Goal: Task Accomplishment & Management: Manage account settings

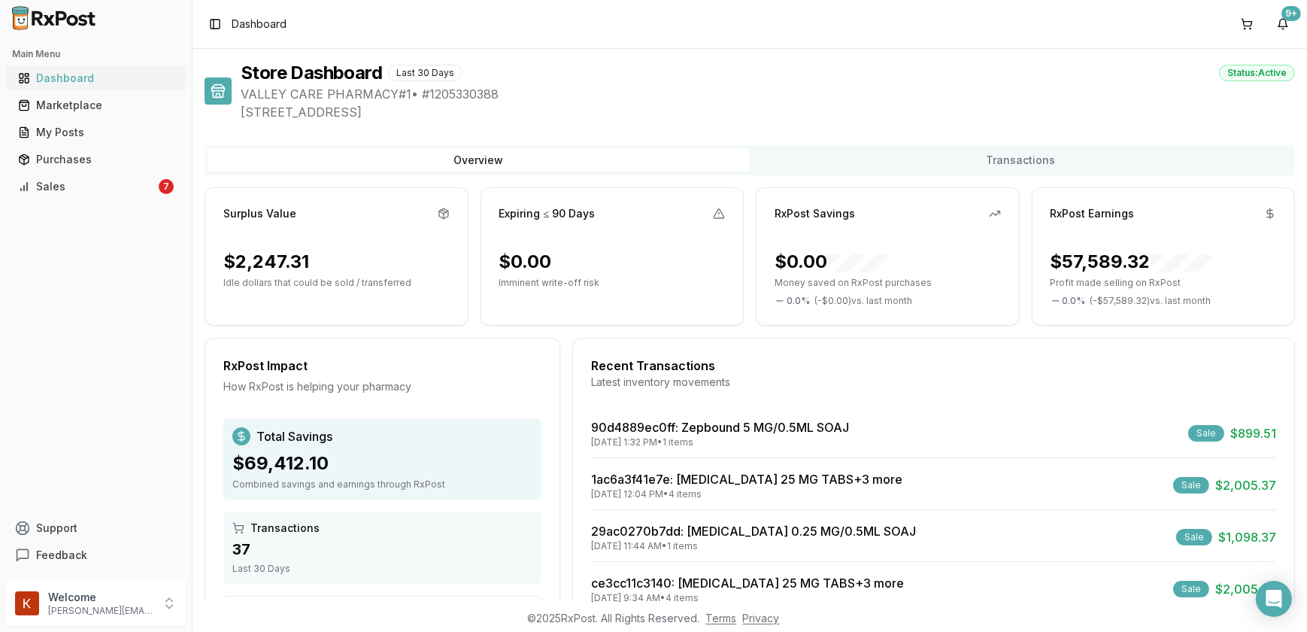
click at [84, 80] on div "Dashboard" at bounding box center [96, 78] width 156 height 15
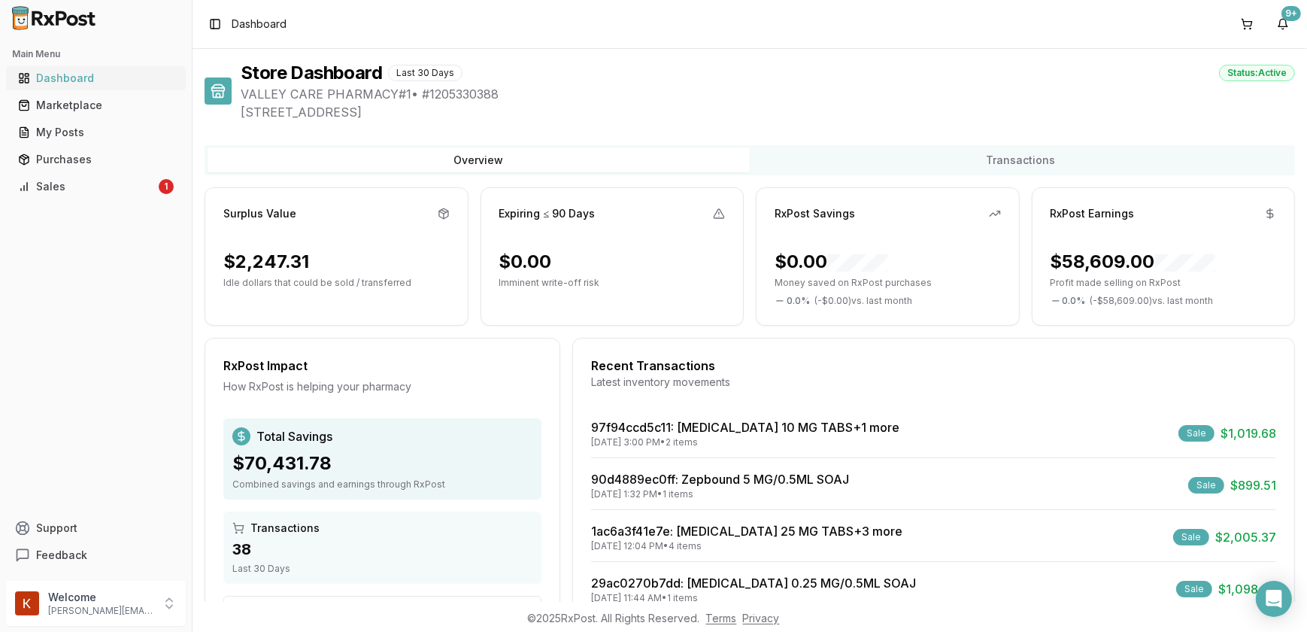
click at [100, 75] on div "Dashboard" at bounding box center [96, 78] width 156 height 15
click at [84, 82] on div "Dashboard" at bounding box center [96, 78] width 156 height 15
click at [75, 159] on div "Purchases" at bounding box center [96, 159] width 156 height 15
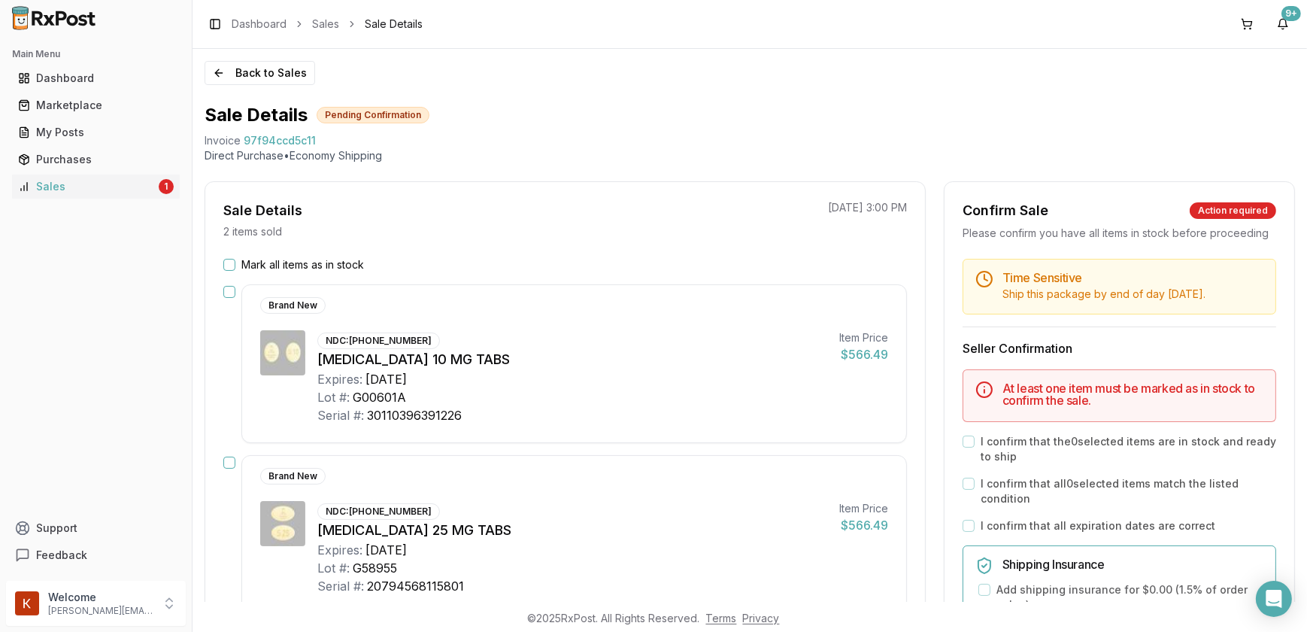
click at [232, 266] on button "Mark all items as in stock" at bounding box center [229, 265] width 12 height 12
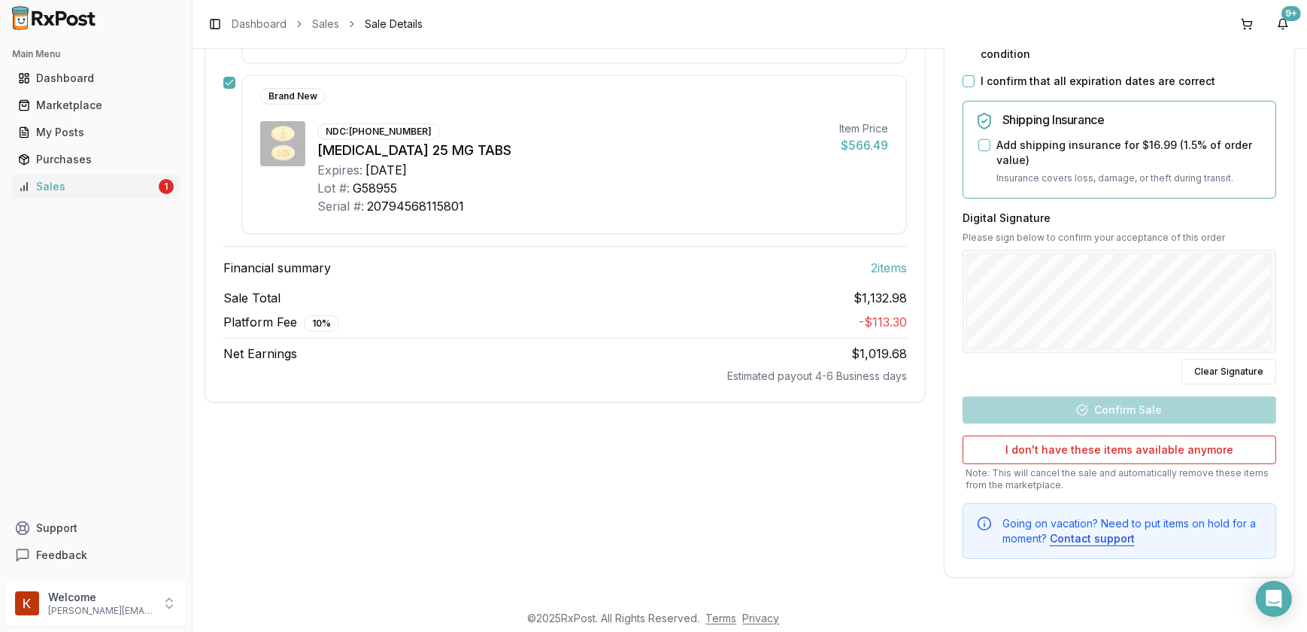
scroll to position [120, 0]
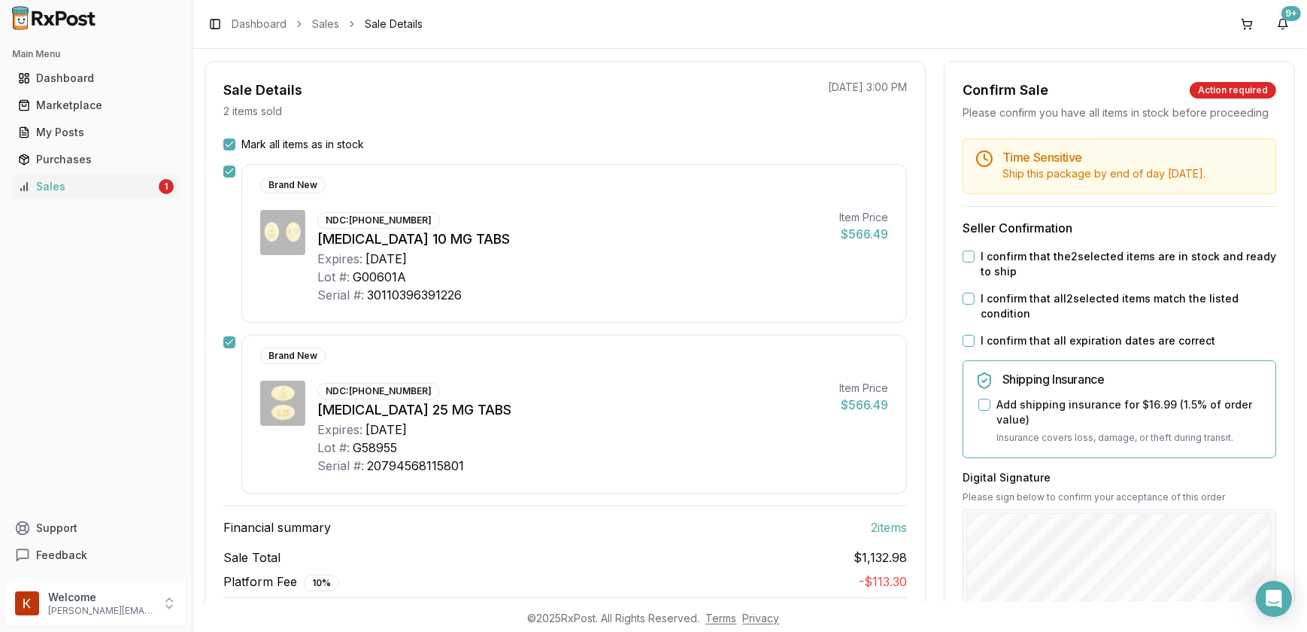
click at [969, 263] on button "I confirm that the 2 selected items are in stock and ready to ship" at bounding box center [969, 256] width 12 height 12
click at [967, 305] on button "I confirm that all 2 selected items match the listed condition" at bounding box center [969, 299] width 12 height 12
click at [963, 347] on button "I confirm that all expiration dates are correct" at bounding box center [969, 341] width 12 height 12
click at [985, 411] on button "Add shipping insurance for $16.99 ( 1.5 % of order value)" at bounding box center [985, 405] width 12 height 12
click at [1030, 611] on body "Main Menu Dashboard Marketplace My Posts Purchases Sales 1 Support Feedback Wel…" at bounding box center [653, 316] width 1307 height 632
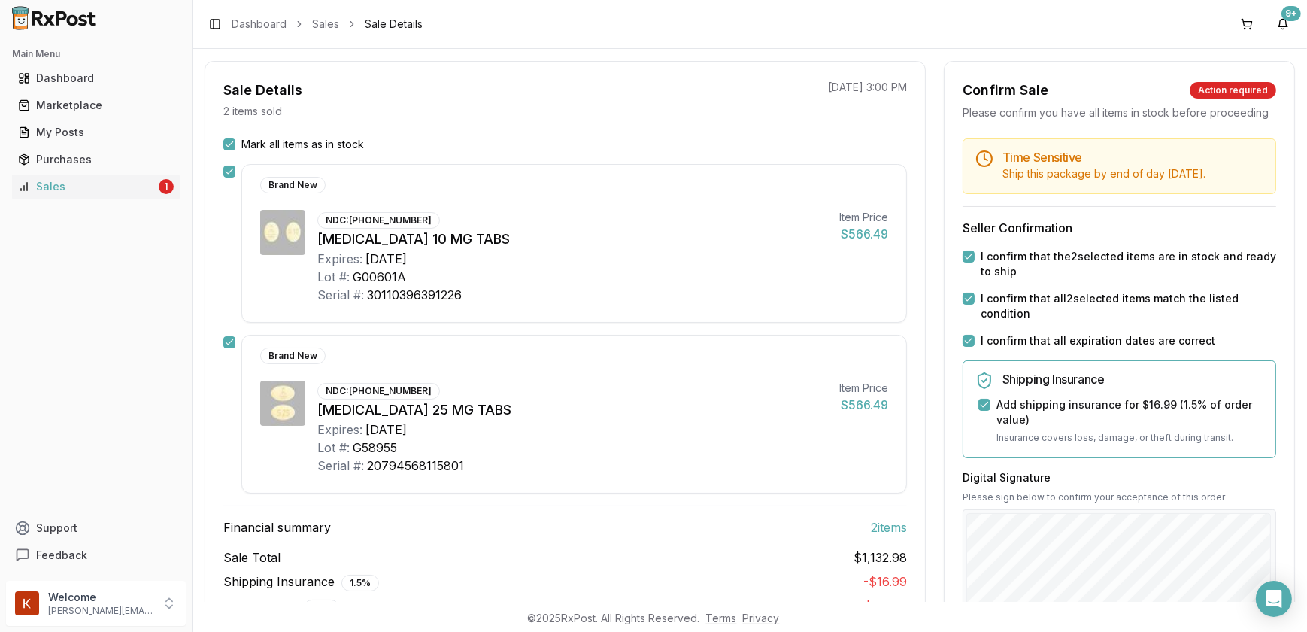
scroll to position [393, 0]
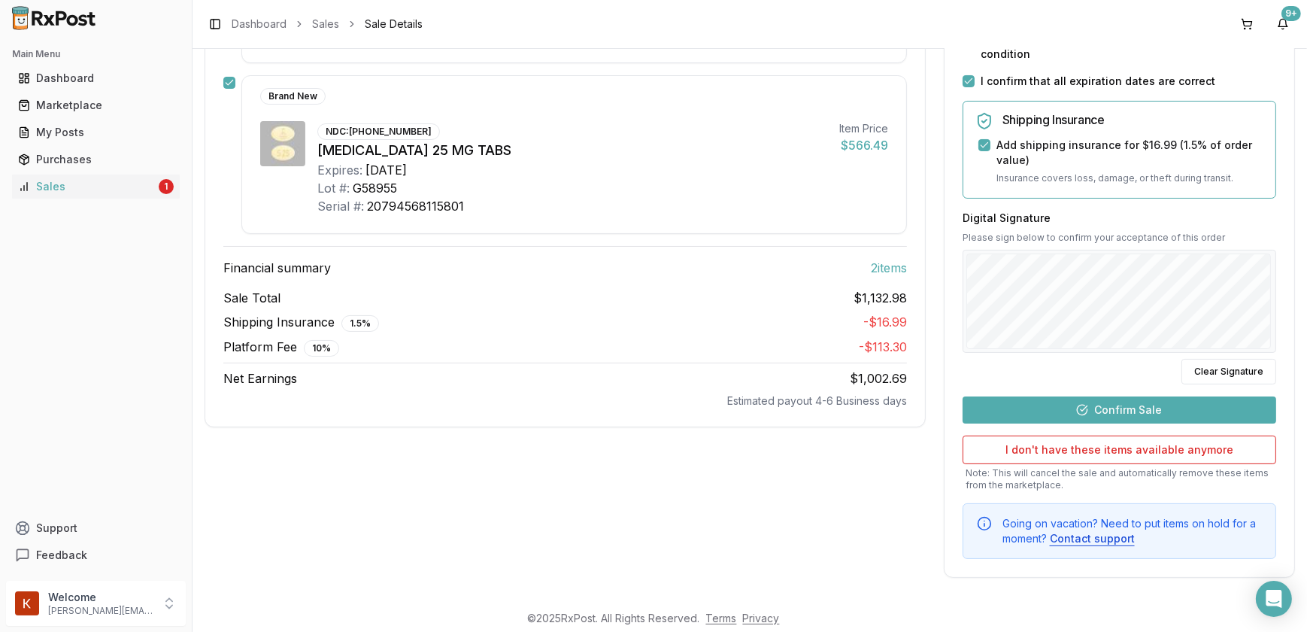
click at [1047, 411] on button "Confirm Sale" at bounding box center [1120, 409] width 314 height 27
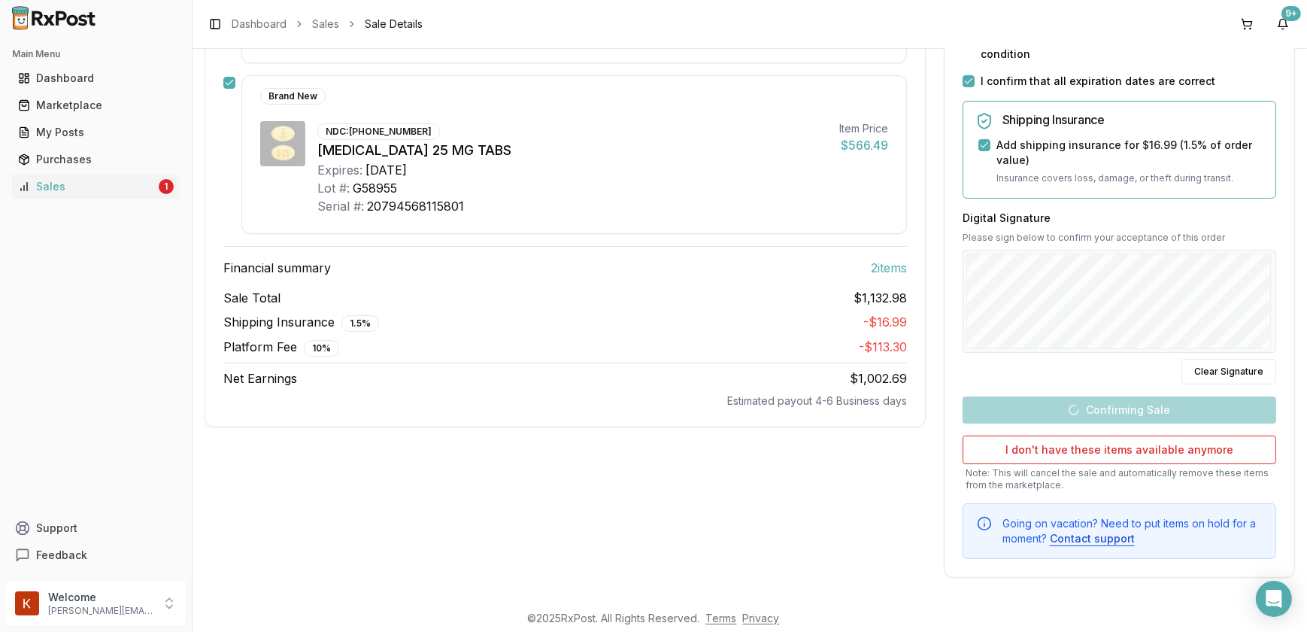
scroll to position [199, 0]
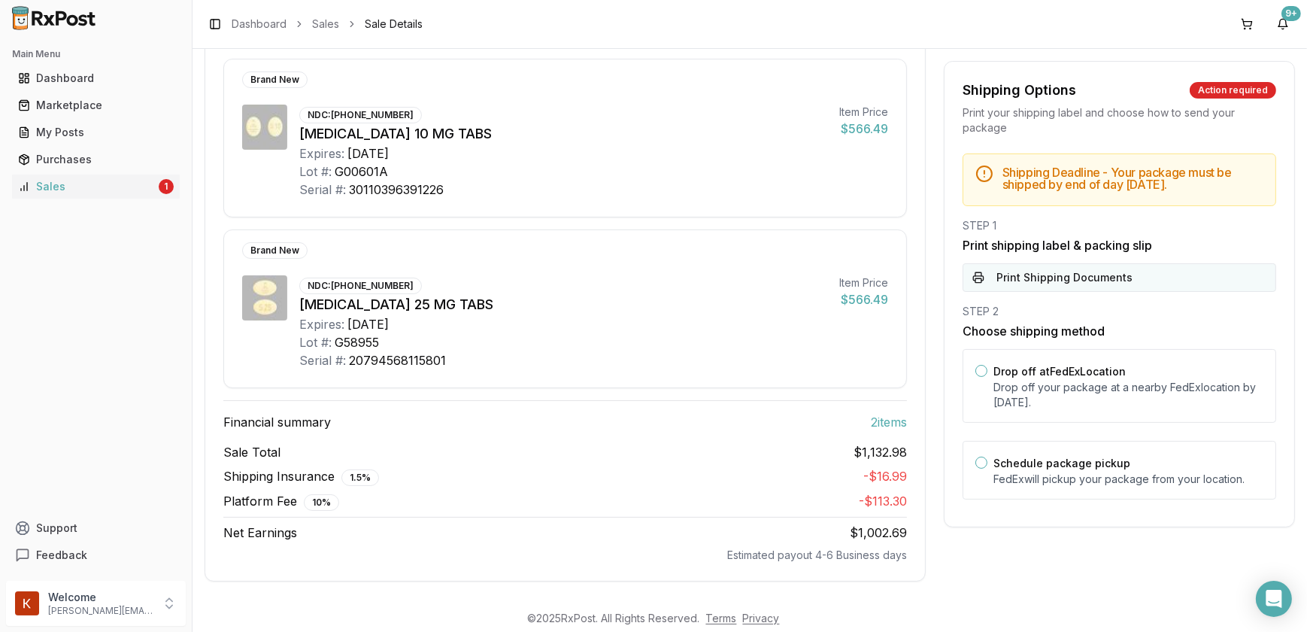
click at [1052, 284] on button "Print Shipping Documents" at bounding box center [1120, 277] width 314 height 29
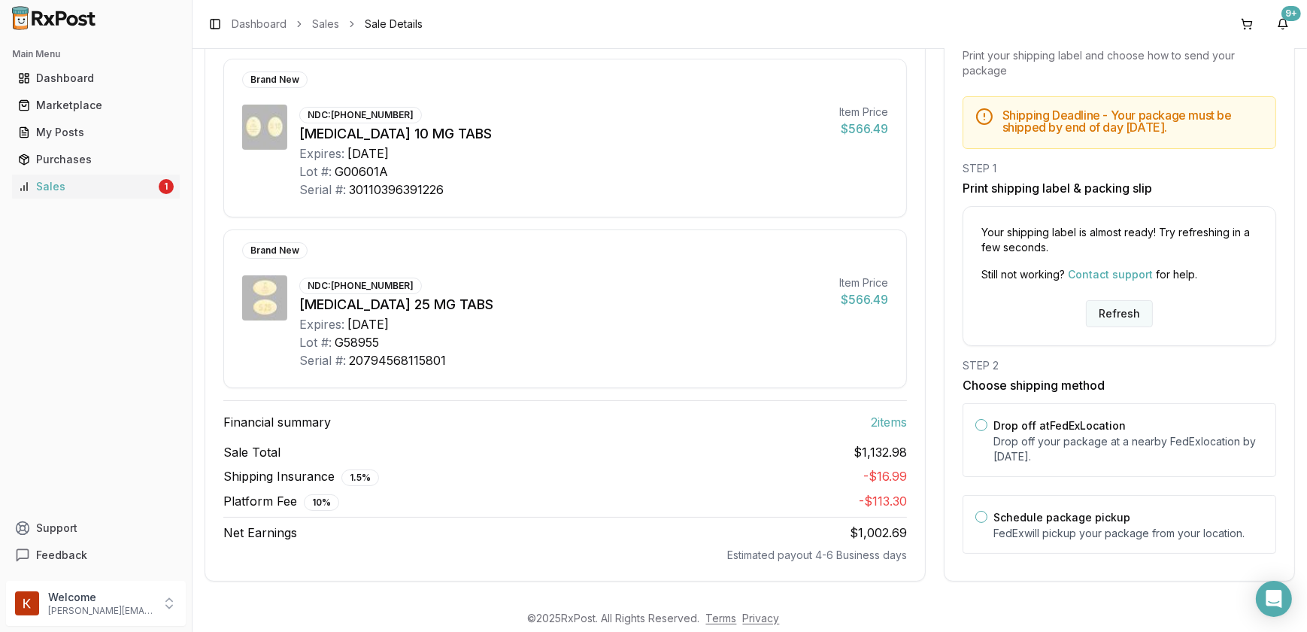
drag, startPoint x: 1110, startPoint y: 298, endPoint x: 1106, endPoint y: 322, distance: 24.5
click at [1103, 318] on button "Refresh" at bounding box center [1119, 313] width 67 height 27
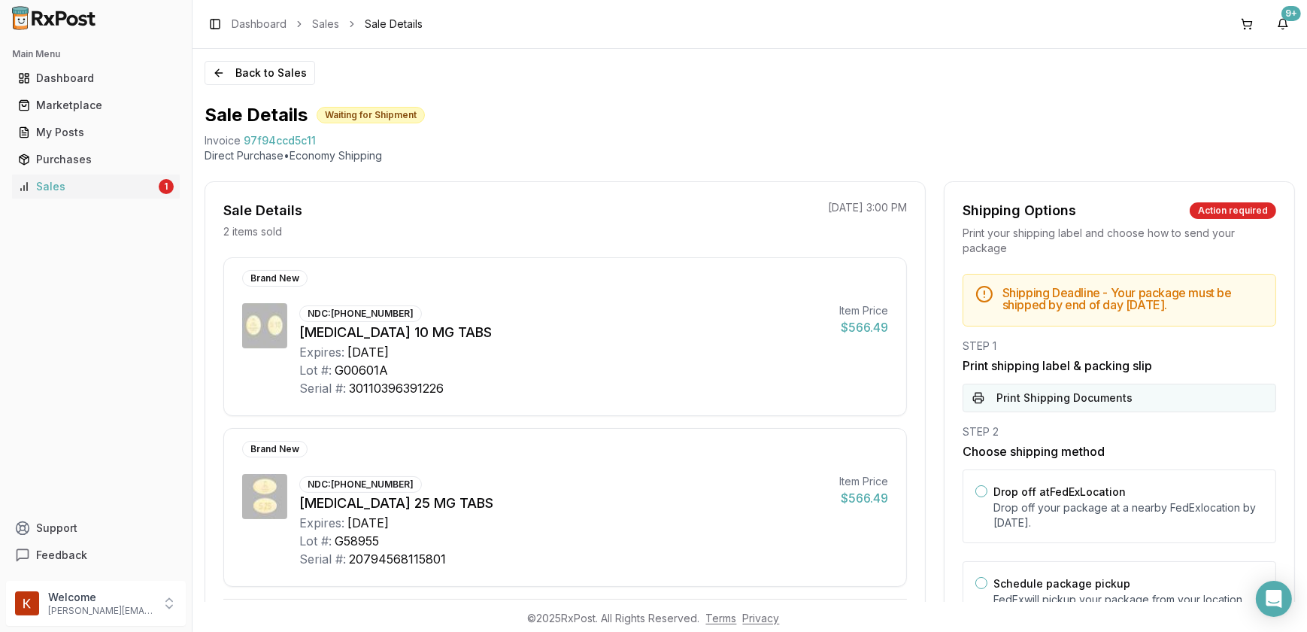
click at [1012, 399] on button "Print Shipping Documents" at bounding box center [1120, 398] width 314 height 29
